Goal: Go to known website: Access a specific website the user already knows

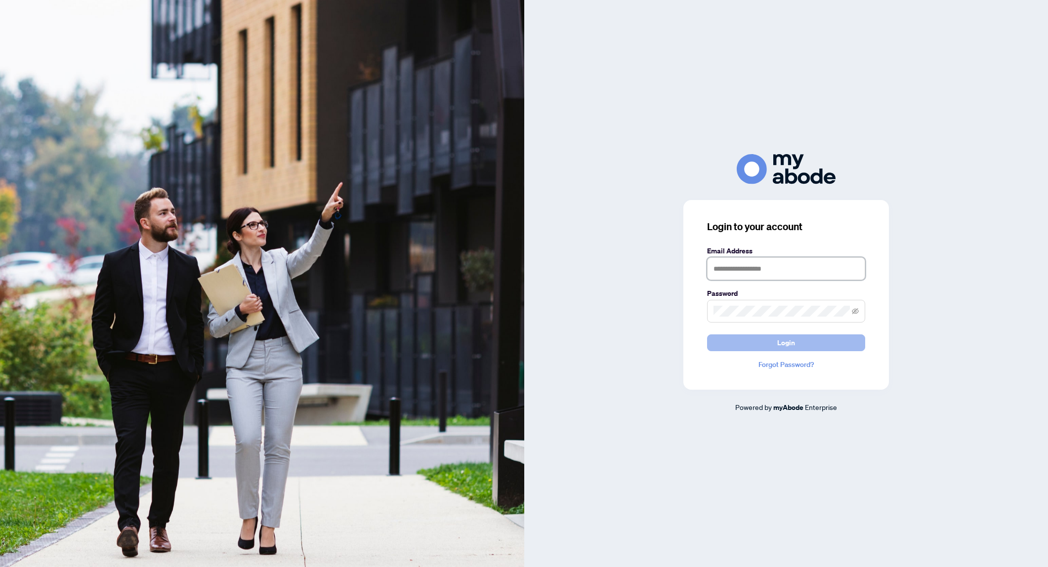
type input "**********"
click at [800, 346] on button "Login" at bounding box center [786, 343] width 158 height 17
